Goal: Check status: Check status

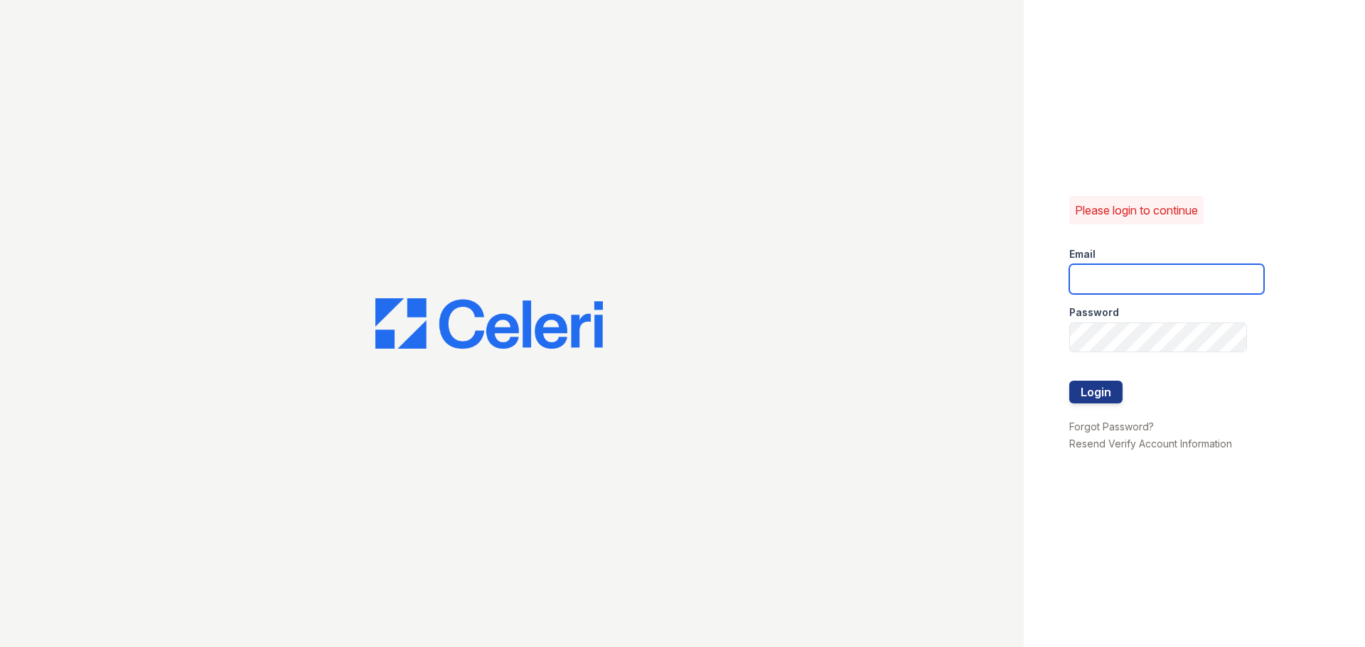
click at [1180, 279] on input "email" at bounding box center [1166, 279] width 195 height 30
type input "[DOMAIN_NAME][EMAIL_ADDRESS][DOMAIN_NAME]"
click at [1094, 385] on button "Login" at bounding box center [1095, 392] width 53 height 23
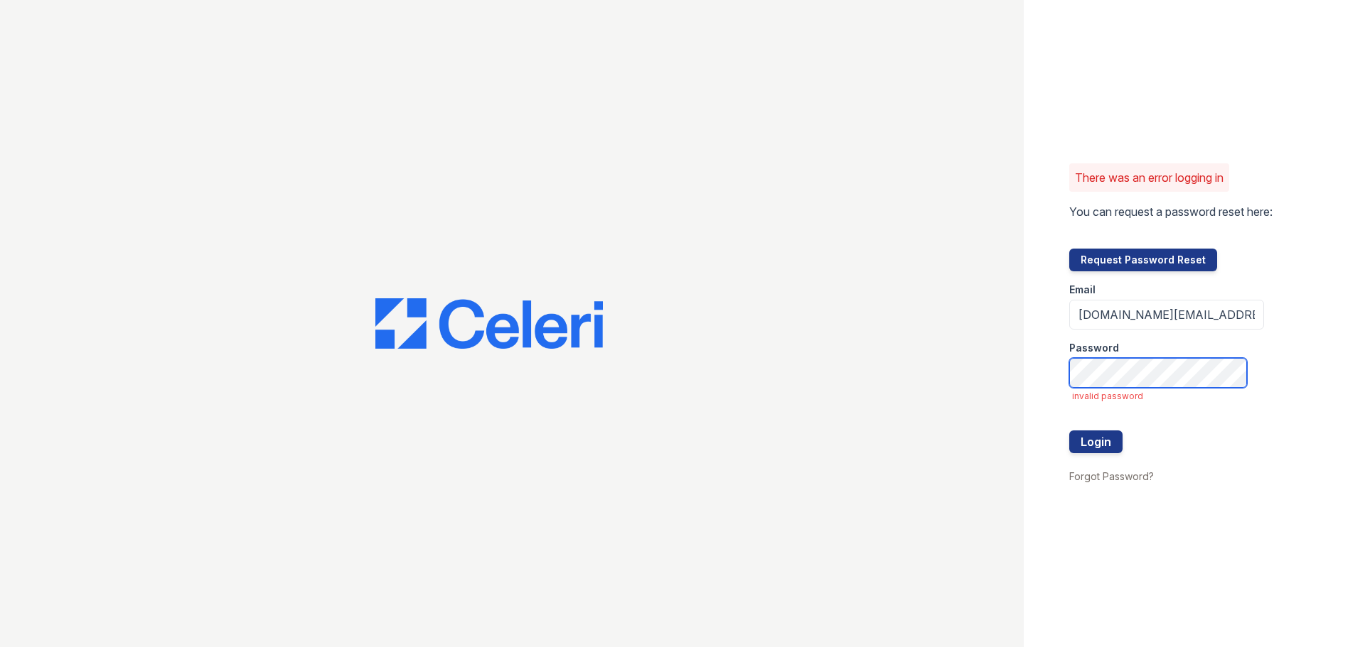
click at [1069, 431] on button "Login" at bounding box center [1095, 442] width 53 height 23
click at [1105, 432] on button "Login" at bounding box center [1095, 442] width 53 height 23
click at [1069, 431] on button "Login" at bounding box center [1095, 442] width 53 height 23
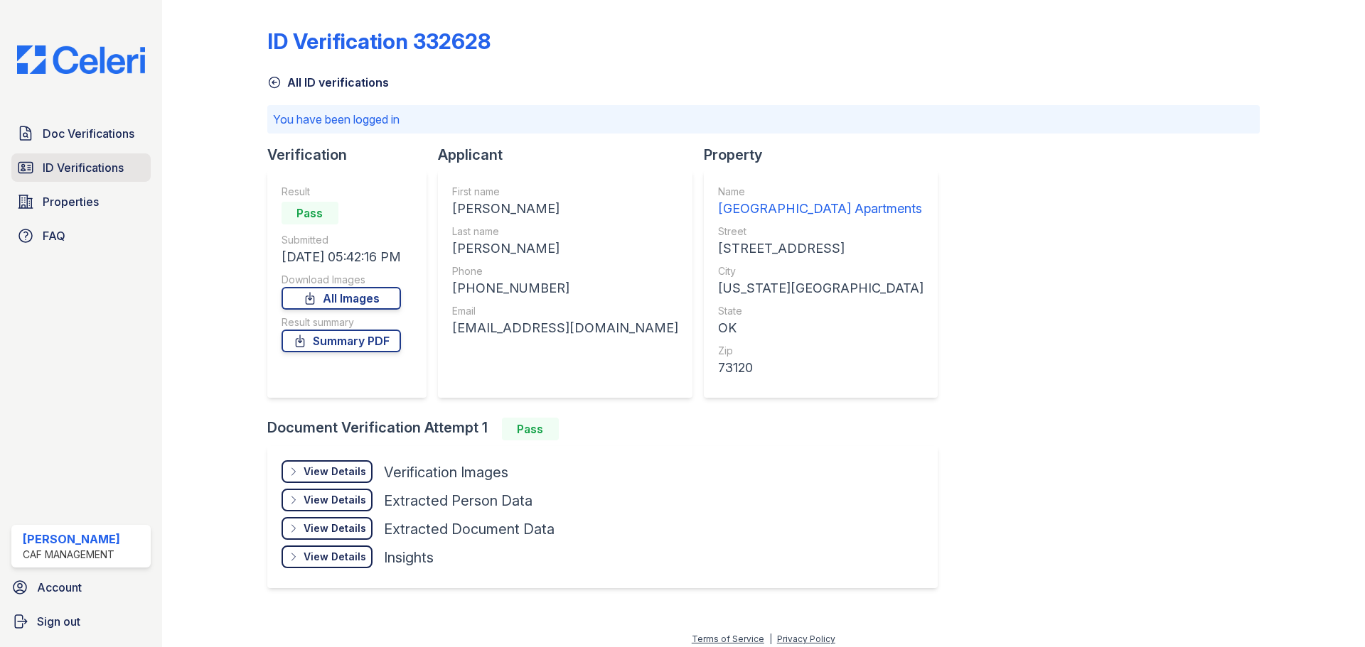
drag, startPoint x: 68, startPoint y: 138, endPoint x: 74, endPoint y: 154, distance: 17.6
click at [67, 138] on span "Doc Verifications" at bounding box center [89, 133] width 92 height 17
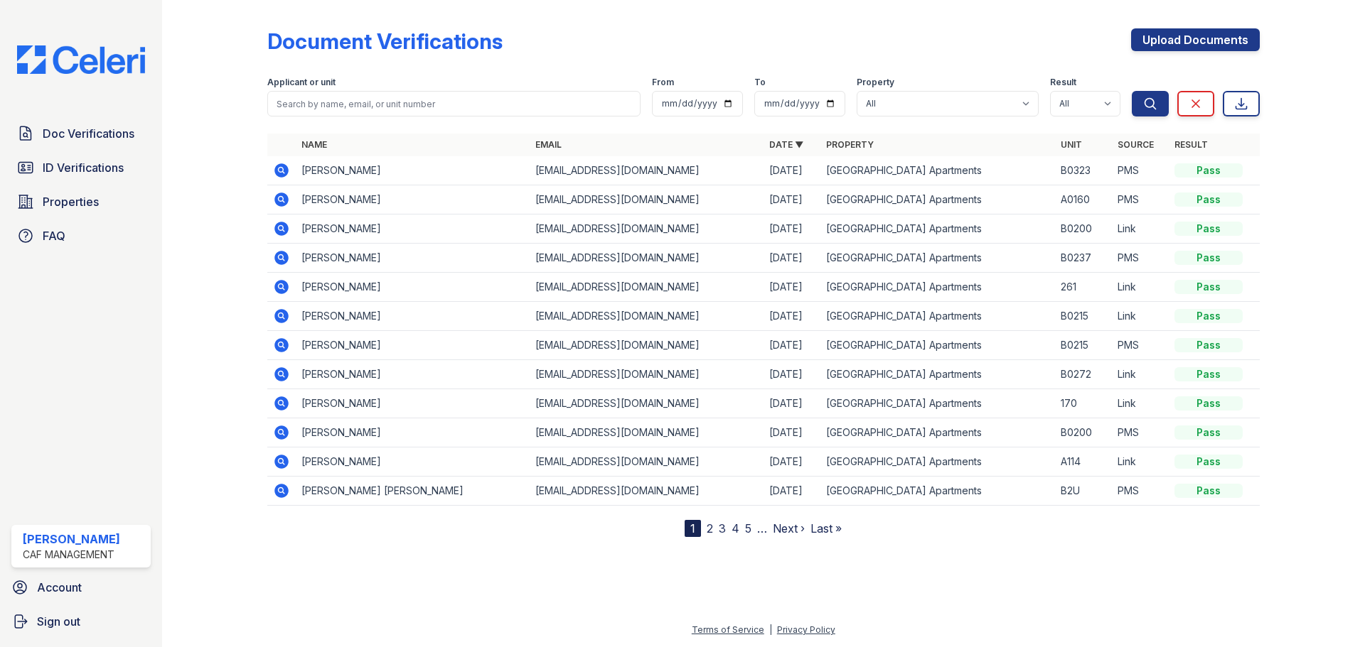
click at [284, 170] on icon at bounding box center [281, 170] width 14 height 14
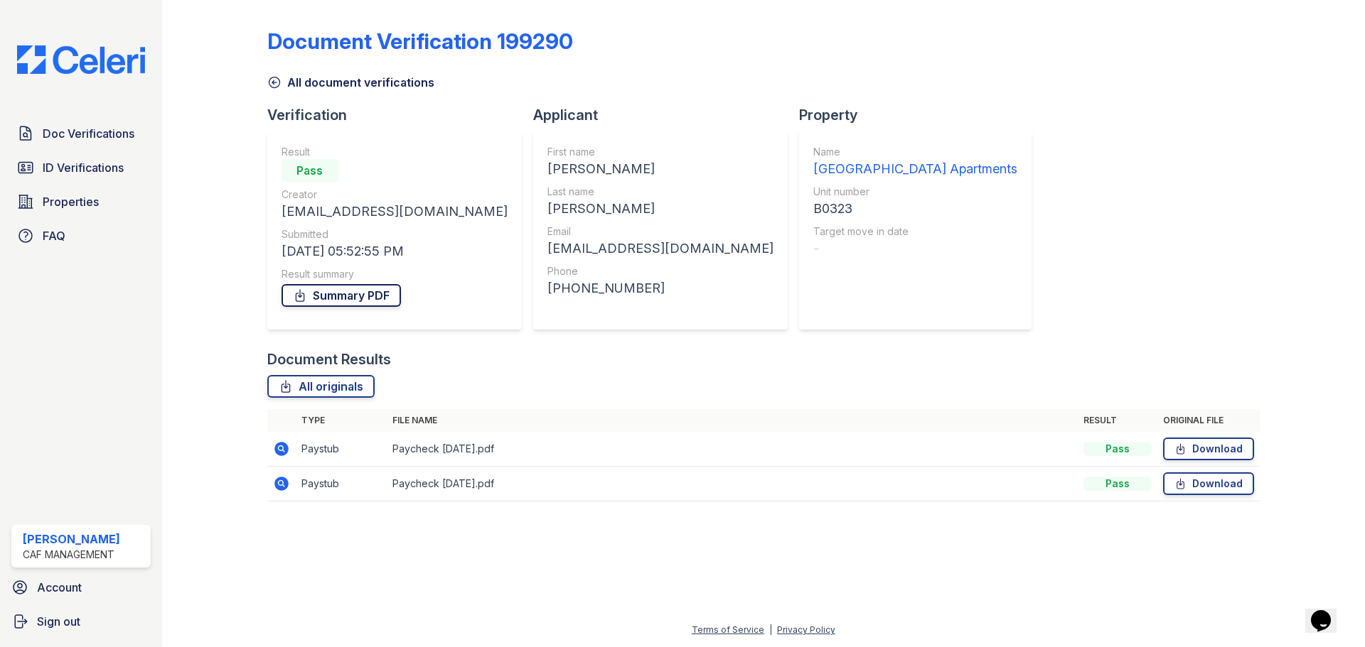
click at [355, 290] on link "Summary PDF" at bounding box center [340, 295] width 119 height 23
click at [111, 180] on link "ID Verifications" at bounding box center [80, 168] width 139 height 28
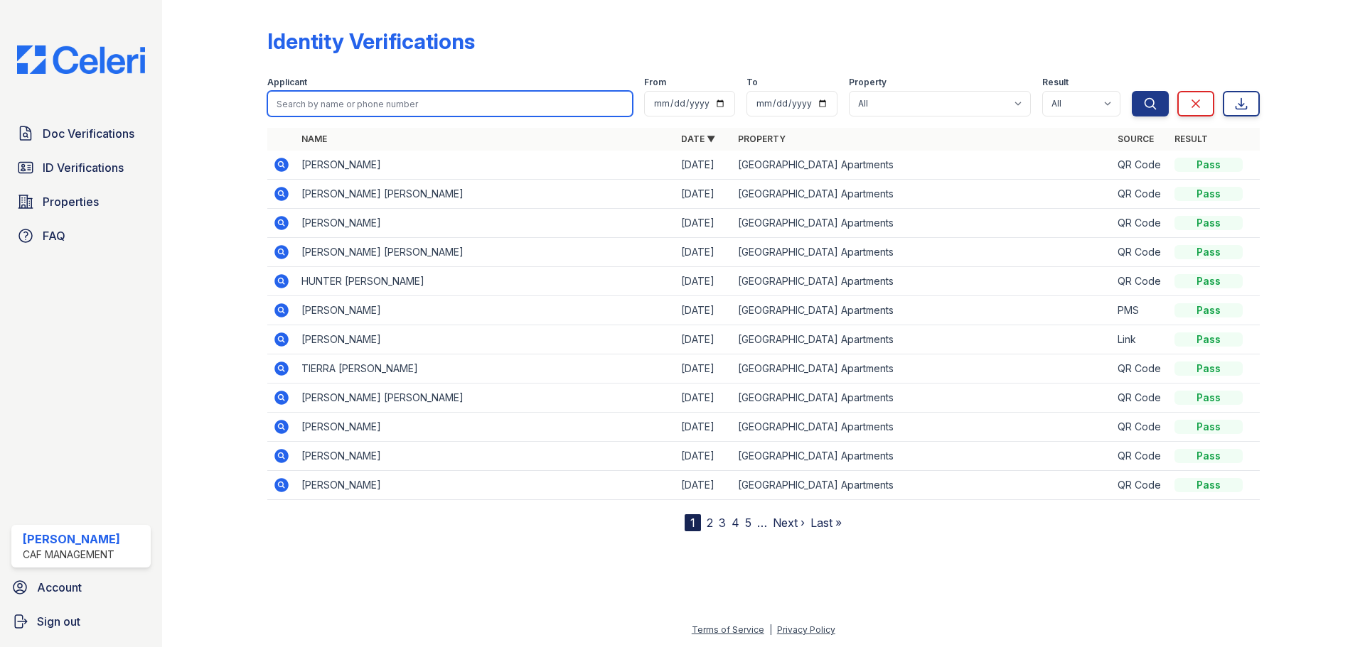
click at [303, 107] on input "search" at bounding box center [449, 104] width 365 height 26
type input "cameron"
click at [1132, 91] on button "Search" at bounding box center [1150, 104] width 37 height 26
